Goal: Task Accomplishment & Management: Manage account settings

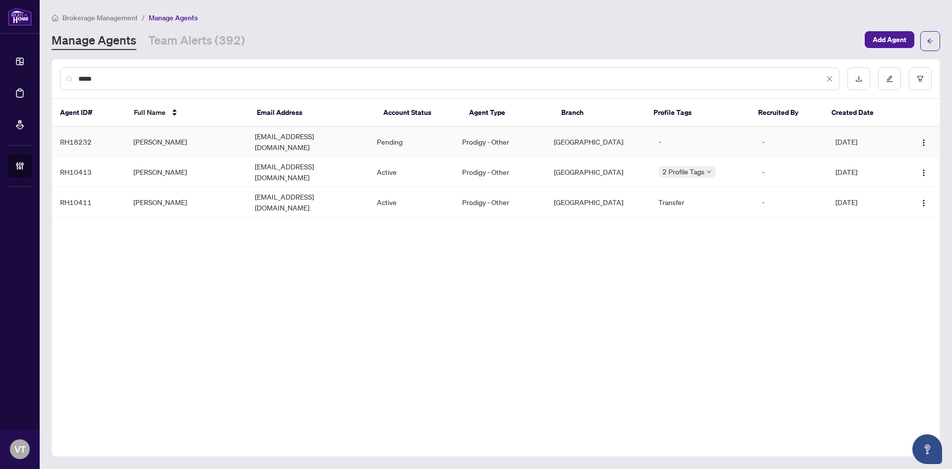
click at [154, 141] on td "[PERSON_NAME]" at bounding box center [186, 142] width 122 height 30
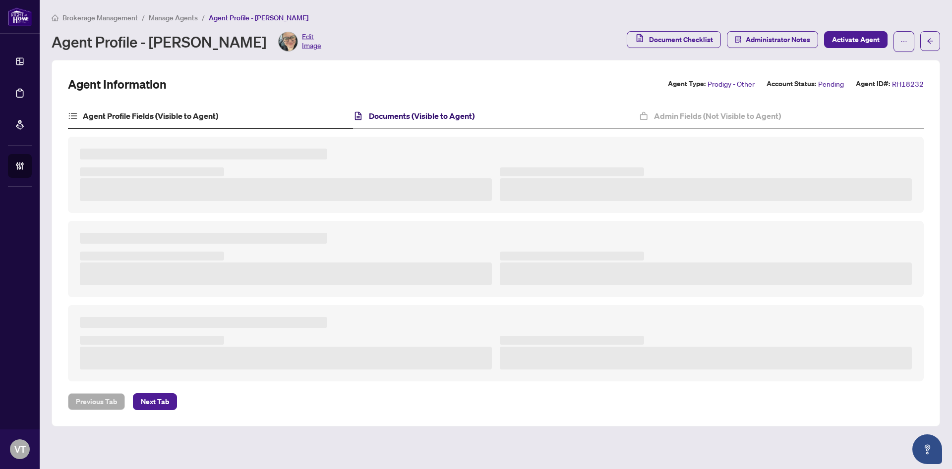
click at [431, 113] on h4 "Documents (Visible to Agent)" at bounding box center [422, 116] width 106 height 12
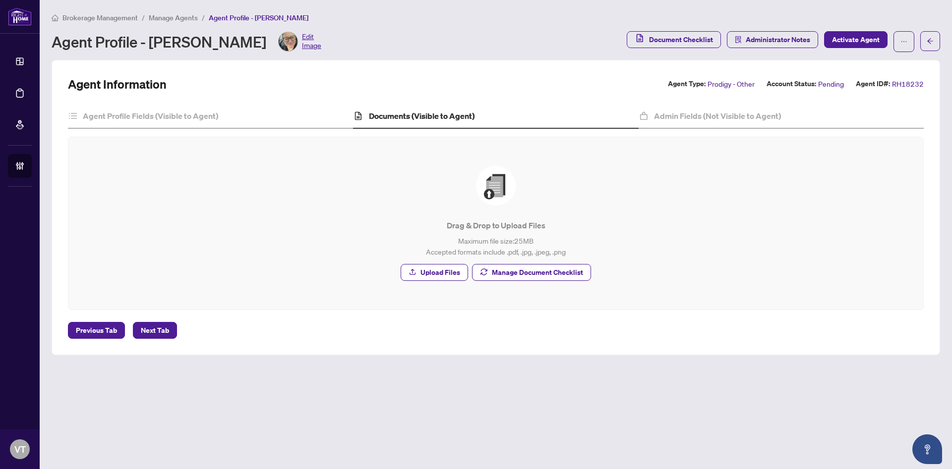
click at [487, 284] on div "Drag & Drop to Upload Files Maximum file size: 25 MB Accepted formats include .…" at bounding box center [495, 223] width 815 height 133
click at [507, 268] on span "Manage Document Checklist" at bounding box center [537, 273] width 91 height 16
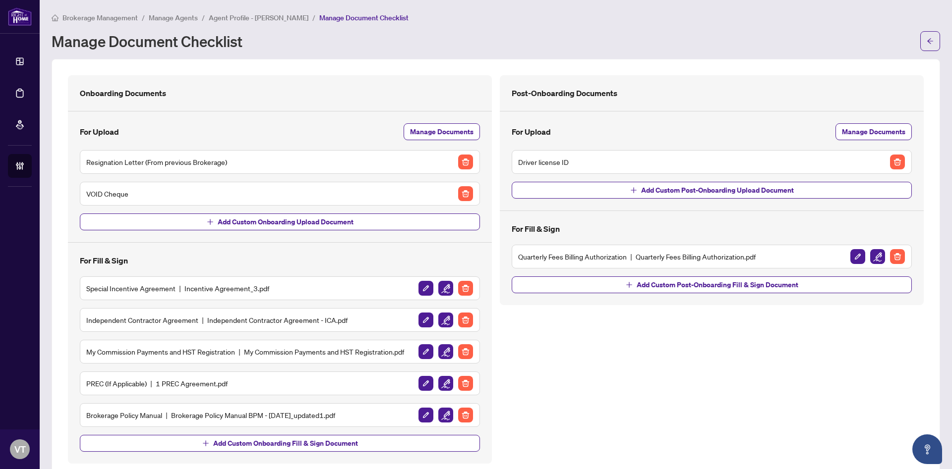
click at [251, 186] on div "VOID Cheque" at bounding box center [279, 194] width 387 height 16
click at [257, 20] on span "Agent Profile - [PERSON_NAME]" at bounding box center [259, 17] width 100 height 9
